Goal: Check status: Check status

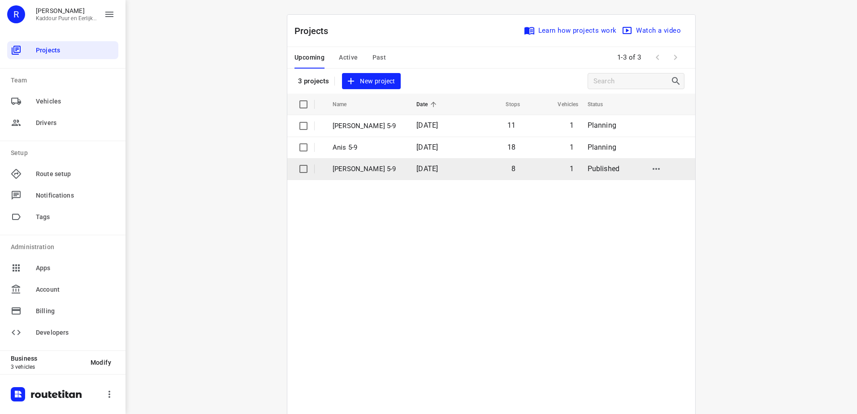
click at [379, 168] on p "[PERSON_NAME] 5-9" at bounding box center [368, 169] width 70 height 10
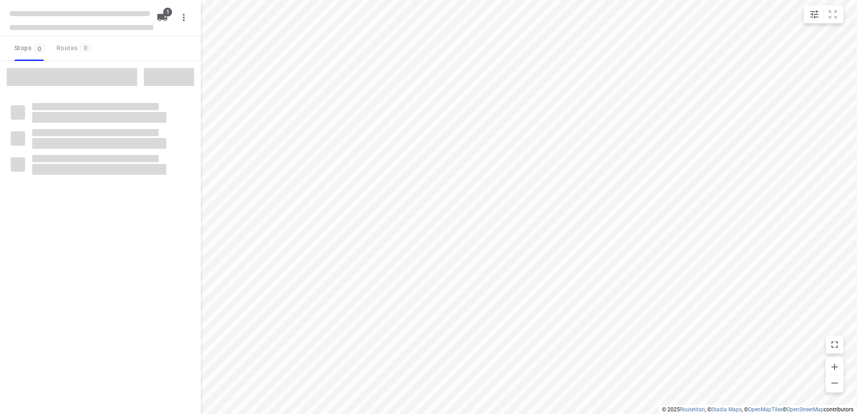
type input "distance"
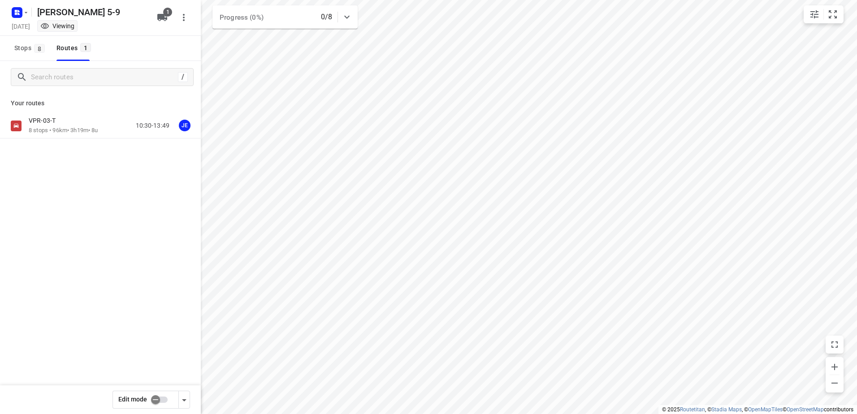
click at [111, 129] on div "VPR-03-T 8 stops • 96km • 3h19m • 8u 10:30-13:49 JE" at bounding box center [115, 126] width 172 height 18
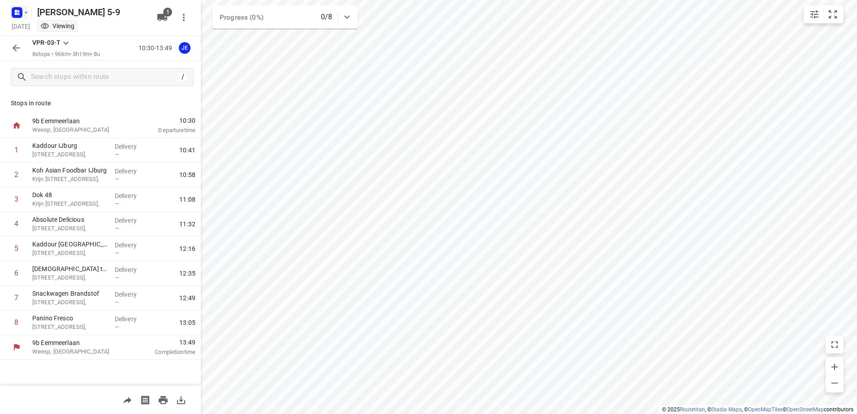
click at [17, 11] on icon "button" at bounding box center [16, 11] width 2 height 2
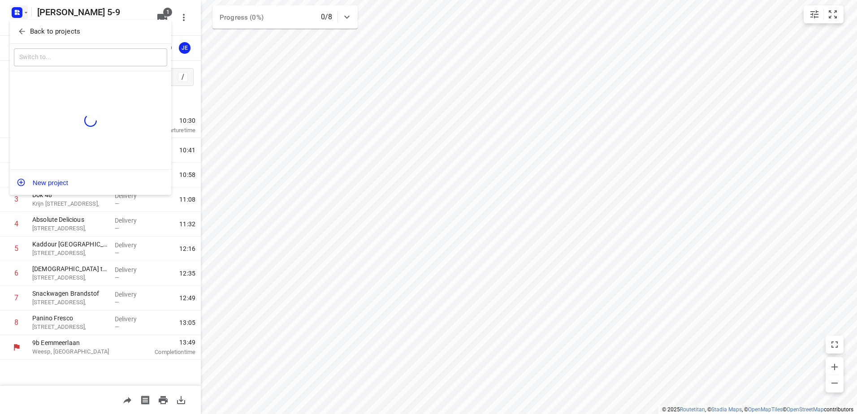
click at [17, 31] on button "Back to projects" at bounding box center [90, 31] width 153 height 15
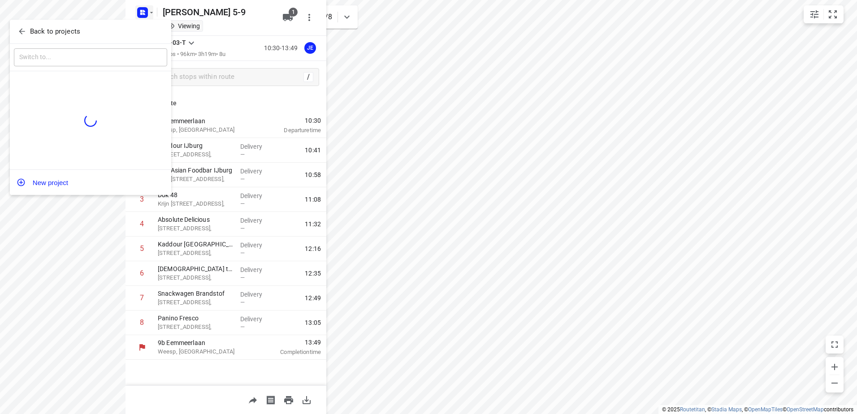
click at [0, 0] on div "R [PERSON_NAME] Puur en Eerlijk Vlees B.V." at bounding box center [0, 0] width 0 height 0
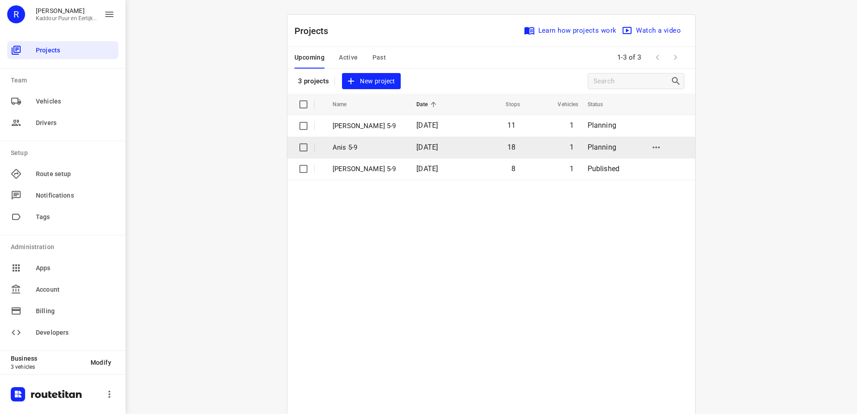
click at [363, 149] on p "Anis 5-9" at bounding box center [368, 148] width 70 height 10
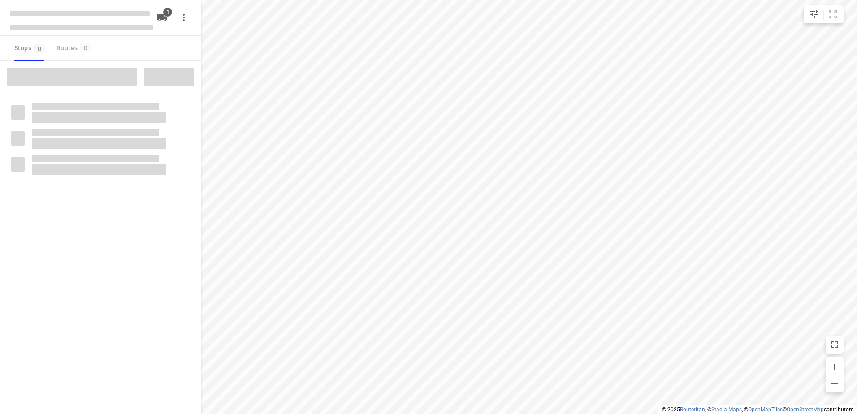
type input "distance"
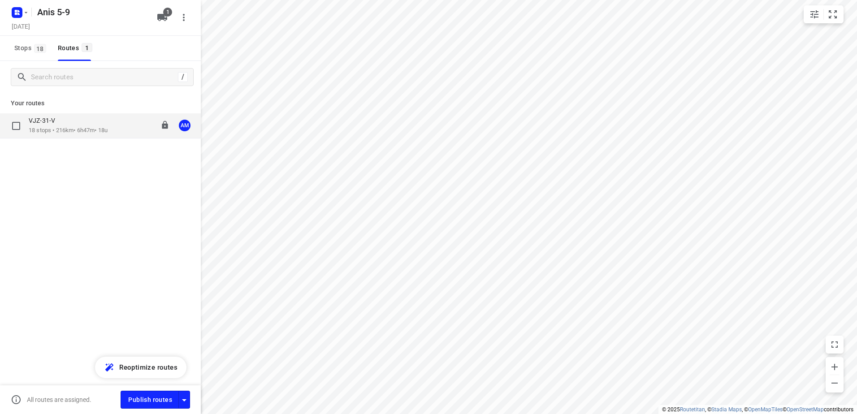
click at [120, 119] on div "VJZ-31-V 18 stops • 216km • 6h47m • 18u 11:45-18:32 AM" at bounding box center [115, 126] width 172 height 18
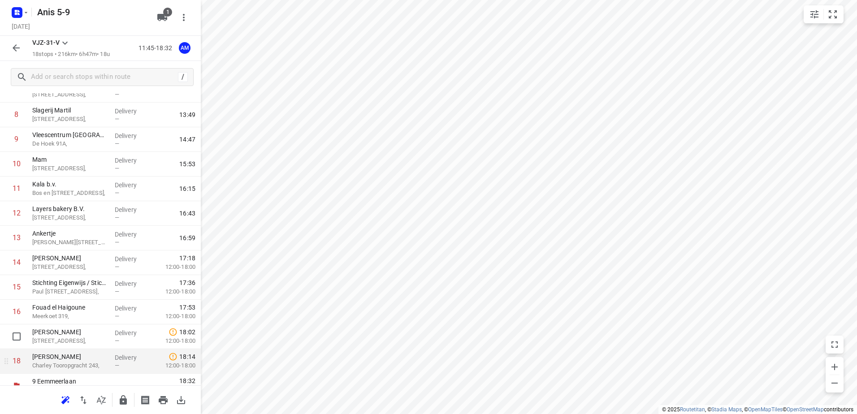
scroll to position [221, 0]
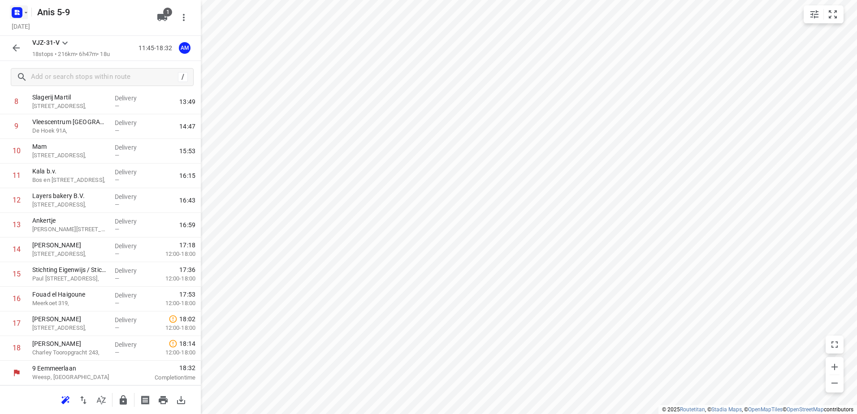
click at [13, 9] on rect "button" at bounding box center [17, 12] width 11 height 11
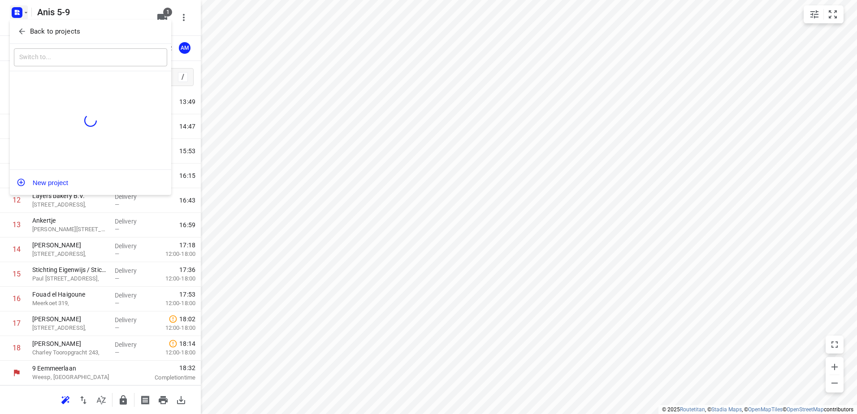
click at [24, 31] on icon "button" at bounding box center [21, 31] width 9 height 9
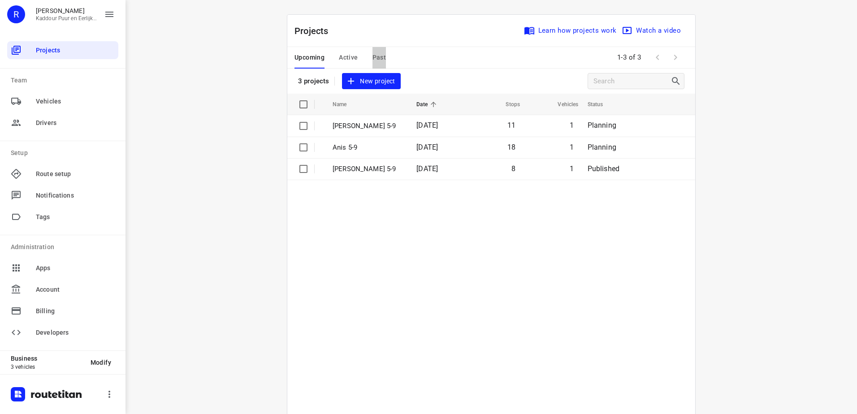
click at [376, 54] on span "Past" at bounding box center [379, 57] width 14 height 11
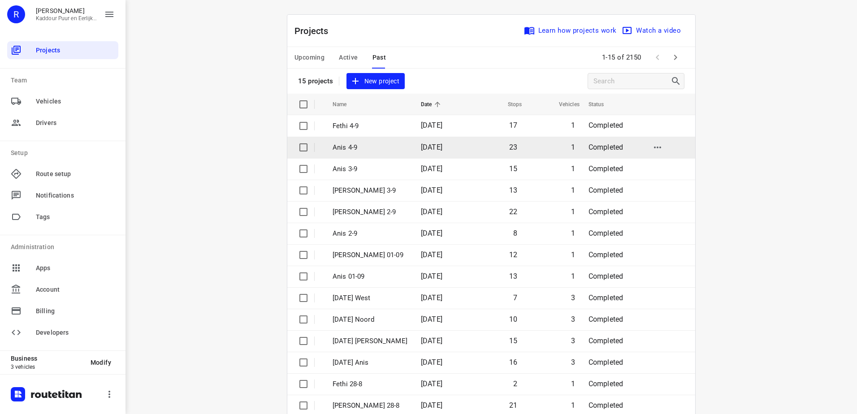
click at [421, 144] on span "[DATE]" at bounding box center [432, 147] width 22 height 9
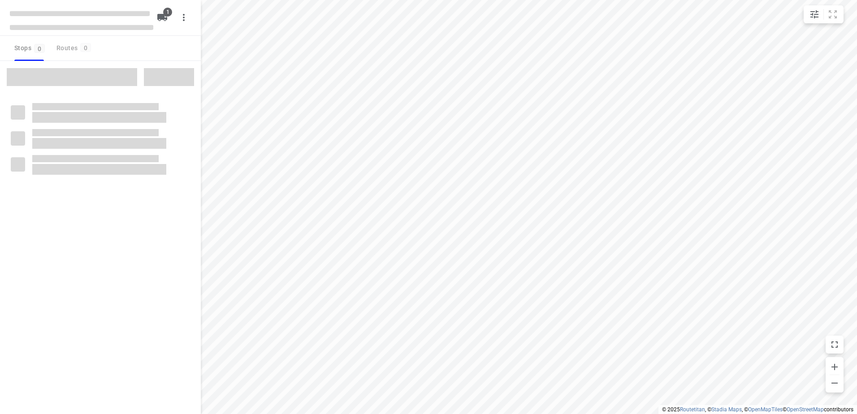
type input "distance"
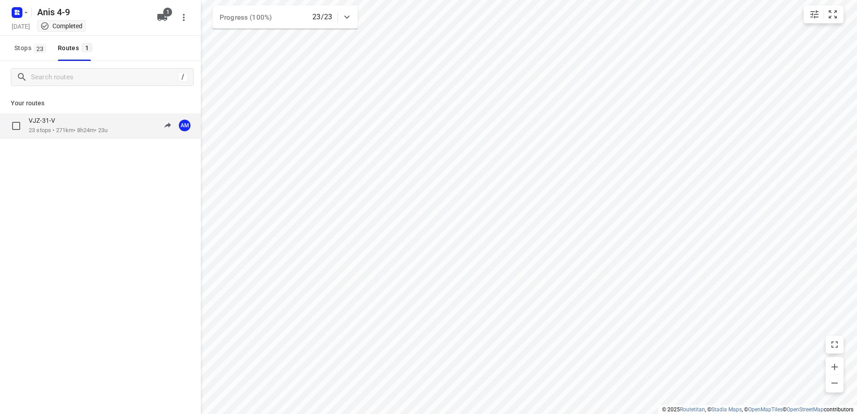
click at [120, 125] on div "VJZ-31-V 23 stops • 271km • 8h24m • 23u 10:06-20:50 AM" at bounding box center [115, 126] width 172 height 18
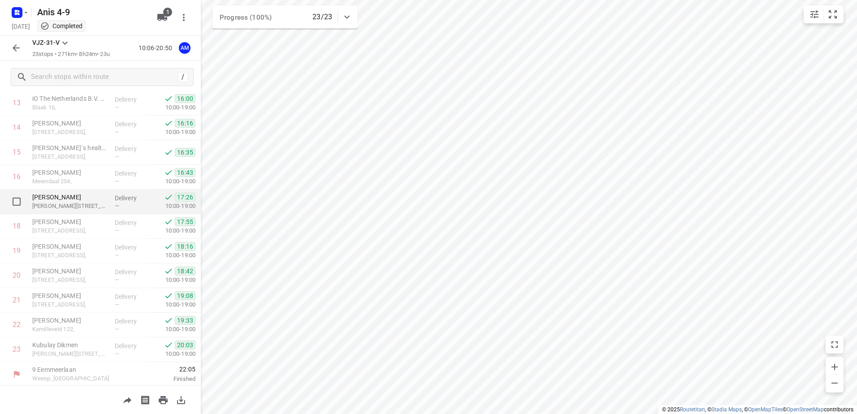
scroll to position [369, 0]
